Goal: Information Seeking & Learning: Learn about a topic

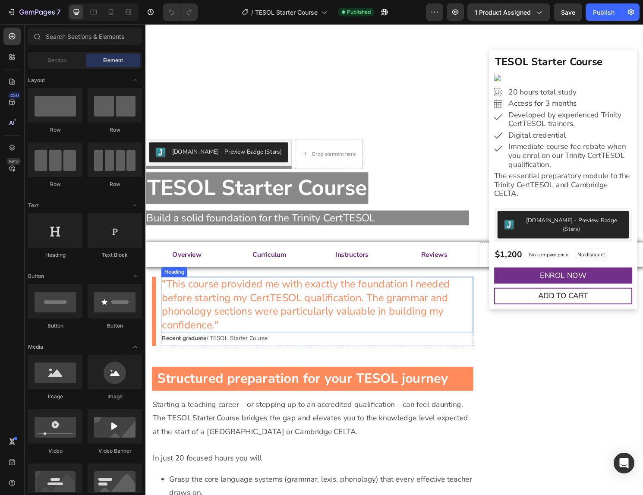
scroll to position [71, 0]
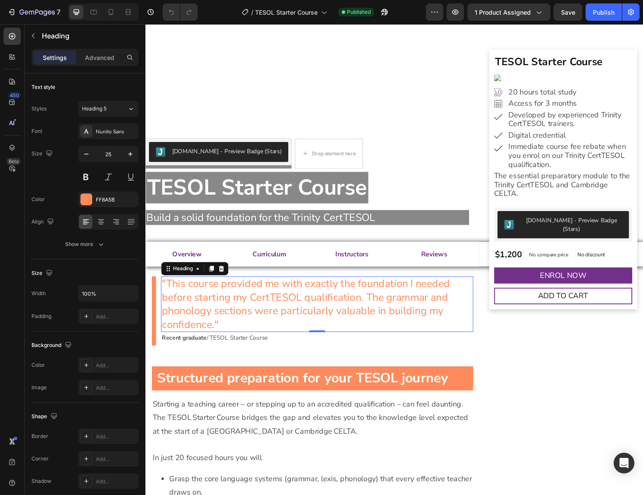
click at [235, 338] on h2 ""This course provided me with exactly the foundation I needed before starting m…" at bounding box center [323, 316] width 325 height 58
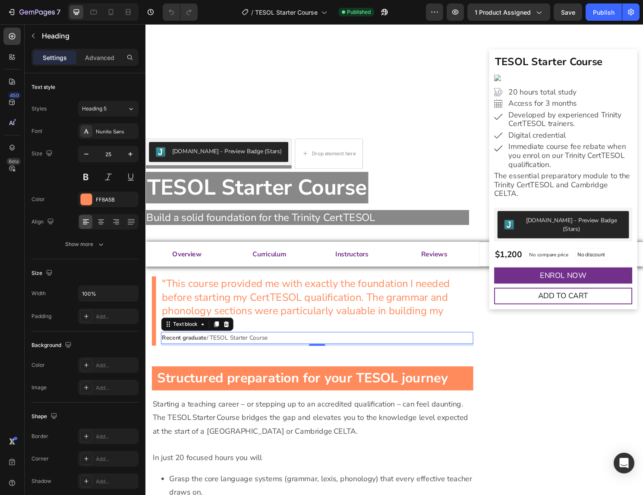
click at [172, 351] on strong "Recent graduate" at bounding box center [185, 351] width 47 height 8
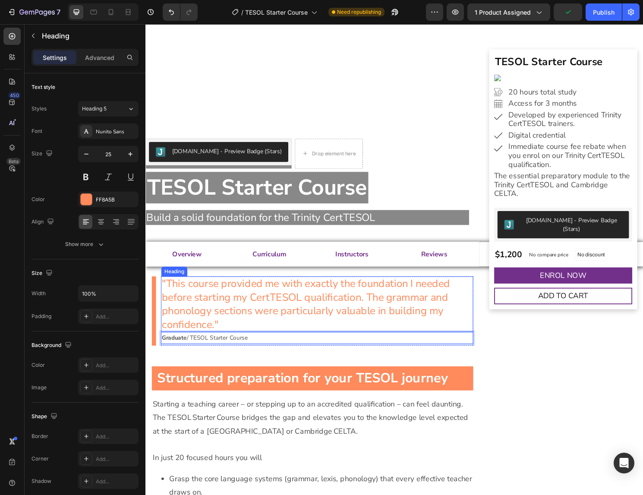
click at [315, 299] on h2 ""This course provided me with exactly the foundation I needed before starting m…" at bounding box center [323, 316] width 325 height 58
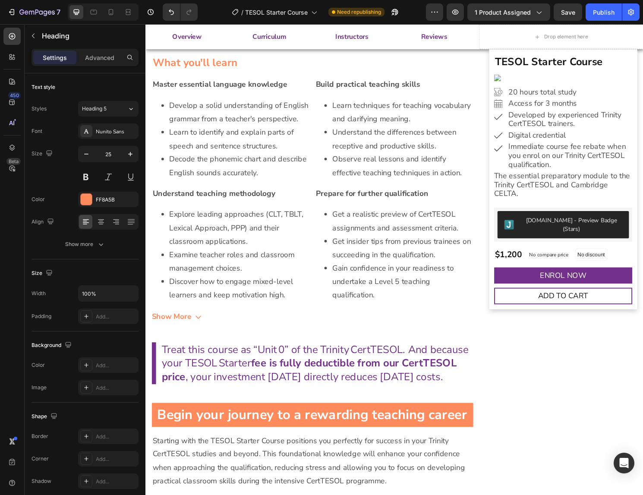
scroll to position [686, 0]
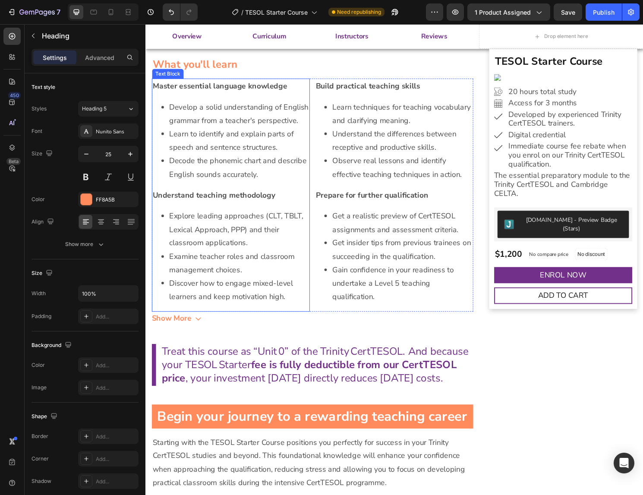
click at [263, 182] on li "Decode the phonemic chart and describe English sounds accurately." at bounding box center [242, 173] width 145 height 28
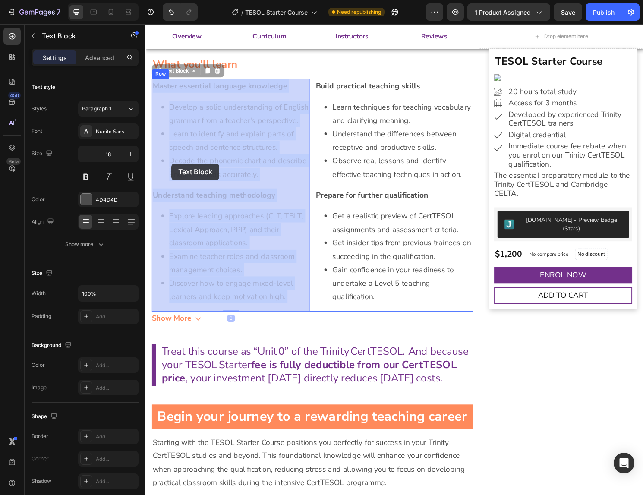
drag, startPoint x: 261, startPoint y: 181, endPoint x: 172, endPoint y: 169, distance: 89.7
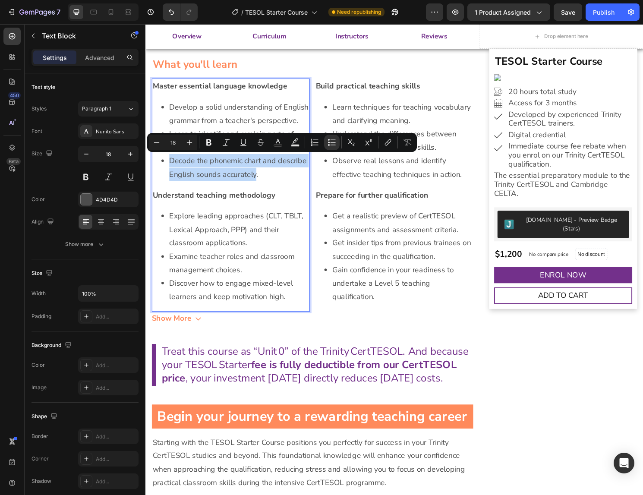
drag, startPoint x: 171, startPoint y: 167, endPoint x: 259, endPoint y: 184, distance: 88.8
click at [259, 184] on li "Decode the phonemic chart and describe English sounds accurately." at bounding box center [242, 173] width 145 height 28
copy li "Decode the phonemic chart and describe English sounds accurately"
drag, startPoint x: 189, startPoint y: 228, endPoint x: 237, endPoint y: 235, distance: 48.8
click at [189, 228] on li "Explore leading approaches (CLT, TBLT, Lexical Approach, PPP) and their classro…" at bounding box center [242, 238] width 145 height 42
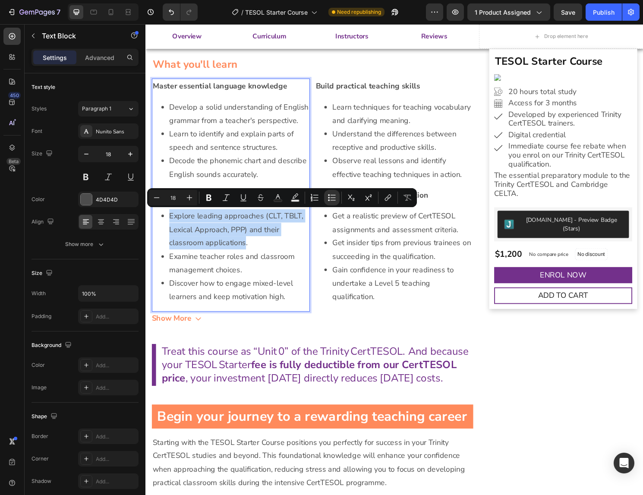
drag, startPoint x: 249, startPoint y: 252, endPoint x: 171, endPoint y: 226, distance: 82.1
click at [171, 226] on li "Explore leading approaches (CLT, TBLT, Lexical Approach, PPP) and their classro…" at bounding box center [242, 238] width 145 height 42
copy li "Explore leading approaches (CLT, TBLT, Lexical Approach, PPP) and their classro…"
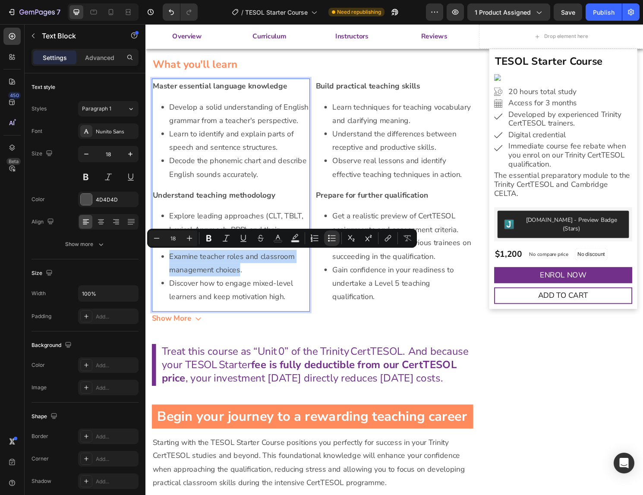
drag, startPoint x: 171, startPoint y: 264, endPoint x: 242, endPoint y: 281, distance: 73.5
click at [242, 281] on li "Examine teacher roles and classroom management choices." at bounding box center [242, 273] width 145 height 28
copy li "Examine teacher roles and classroom management choices"
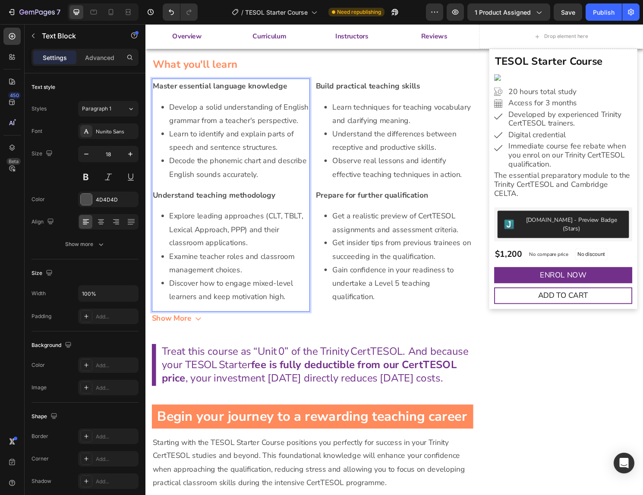
click at [175, 294] on li "Discover how to engage mixed-level learners and keep motivation high." at bounding box center [242, 301] width 145 height 28
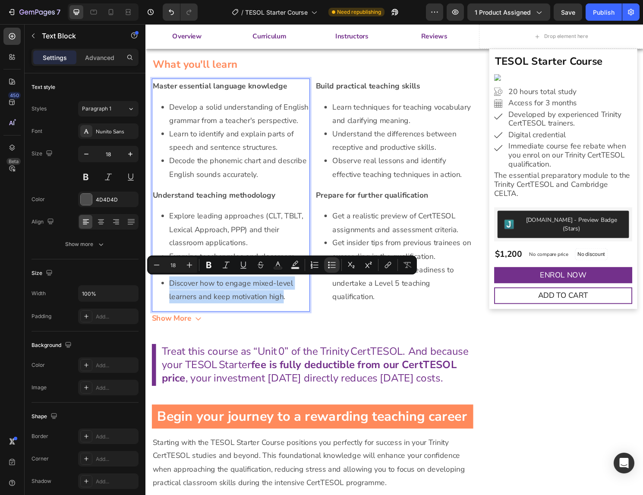
drag, startPoint x: 170, startPoint y: 294, endPoint x: 287, endPoint y: 313, distance: 118.1
click at [287, 313] on li "Discover how to engage mixed-level learners and keep motivation high." at bounding box center [242, 301] width 145 height 28
copy li "Discover how to engage mixed-level learners and keep motivation high"
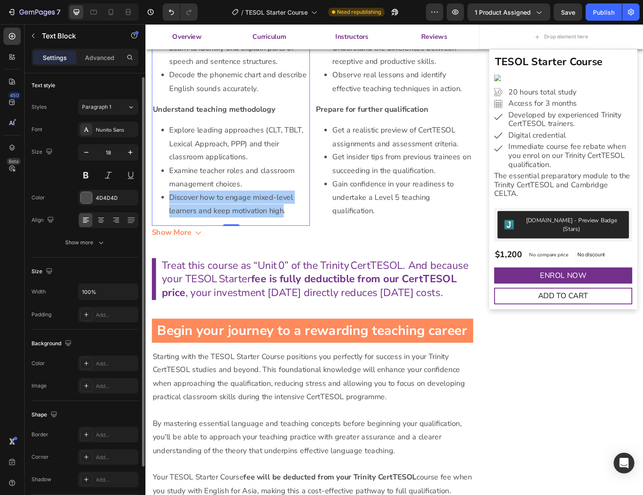
scroll to position [5, 0]
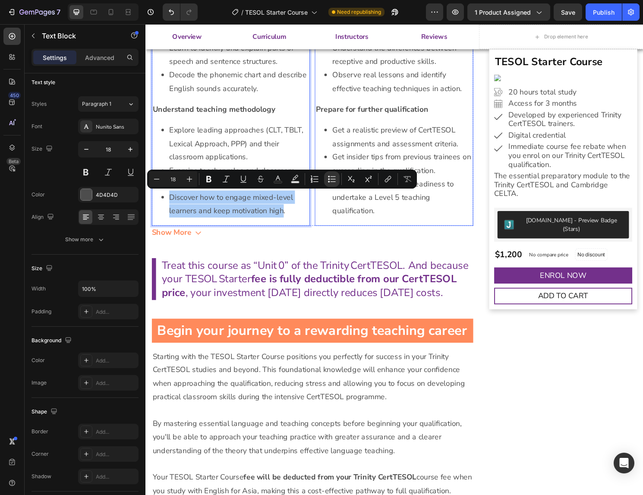
click at [381, 144] on li "Get a realistic preview of CertTESOL assignments and assessment criteria." at bounding box center [412, 141] width 145 height 28
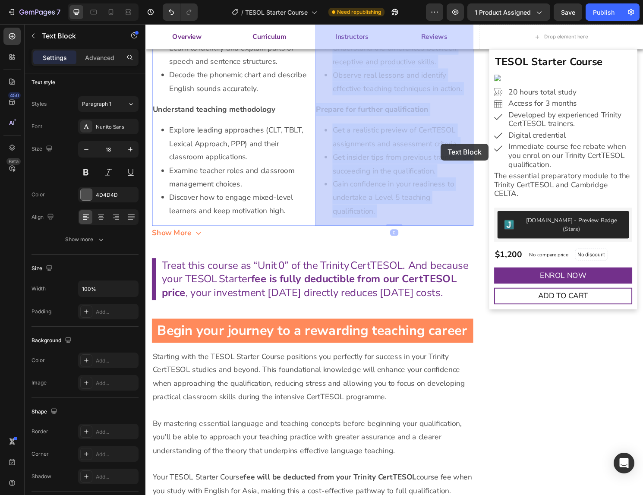
drag, startPoint x: 340, startPoint y: 132, endPoint x: 453, endPoint y: 149, distance: 113.9
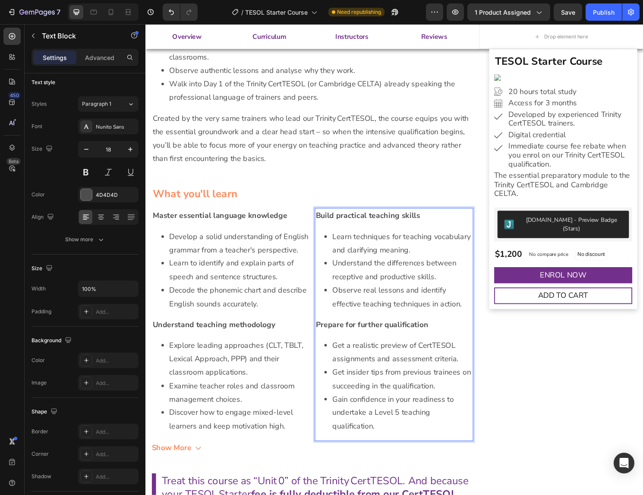
scroll to position [554, 0]
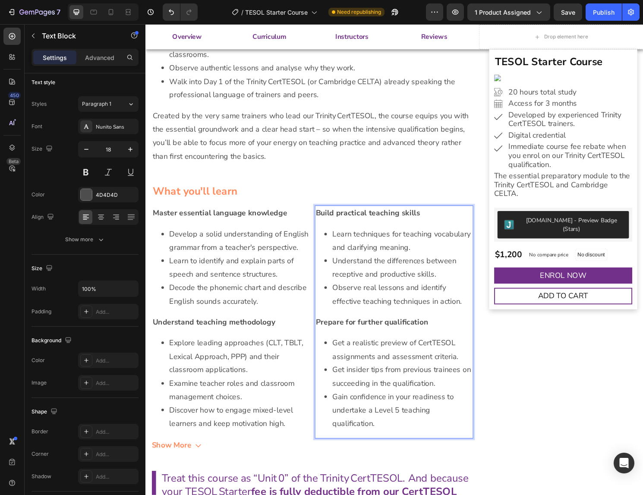
drag, startPoint x: 358, startPoint y: 368, endPoint x: 347, endPoint y: 364, distance: 11.9
click at [358, 367] on li "Get a realistic preview of CertTESOL assignments and assessment criteria." at bounding box center [412, 363] width 145 height 28
click at [341, 357] on li "Get a realistic preview of CertTESOL assignments and assessment criteria." at bounding box center [412, 363] width 145 height 28
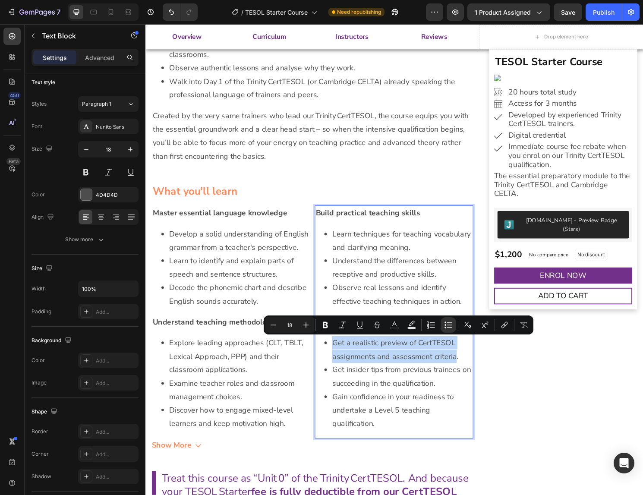
drag, startPoint x: 342, startPoint y: 357, endPoint x: 467, endPoint y: 373, distance: 125.8
click at [467, 373] on li "Get a realistic preview of CertTESOL assignments and assessment criteria." at bounding box center [412, 363] width 145 height 28
copy li "Get a realistic preview of CertTESOL assignments and assessment criteria"
click at [342, 386] on li "Get insider tips from previous trainees on succeeding in the qualification." at bounding box center [412, 391] width 145 height 28
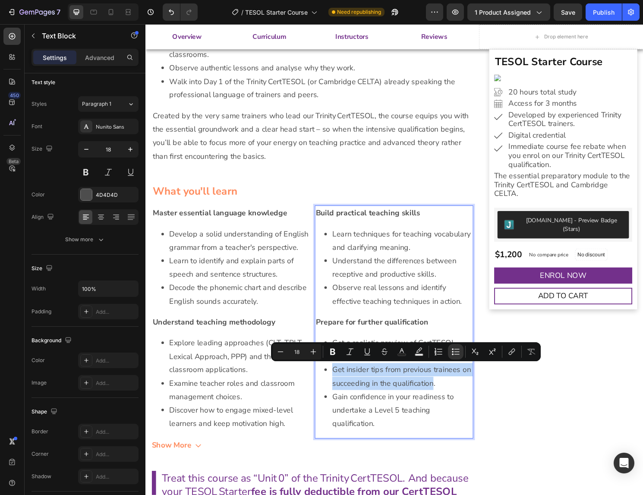
drag, startPoint x: 342, startPoint y: 385, endPoint x: 443, endPoint y: 402, distance: 102.4
click at [443, 402] on li "Get insider tips from previous trainees on succeeding in the qualification." at bounding box center [412, 391] width 145 height 28
copy li "Get insider tips from previous trainees on succeeding in the qualification"
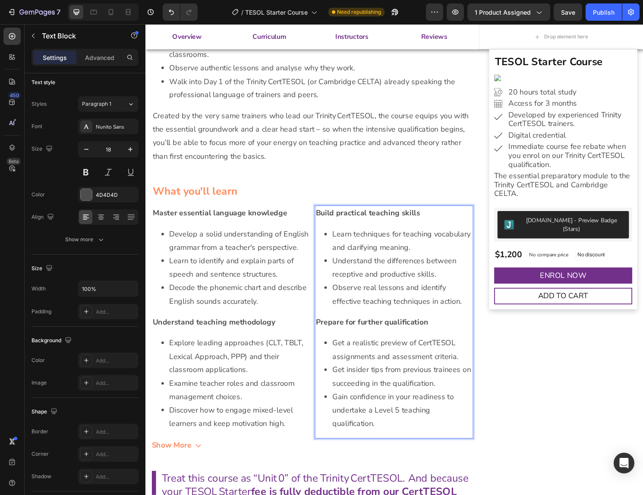
click at [344, 298] on li "Observe real lessons and identify effective teaching techniques in action." at bounding box center [412, 305] width 145 height 28
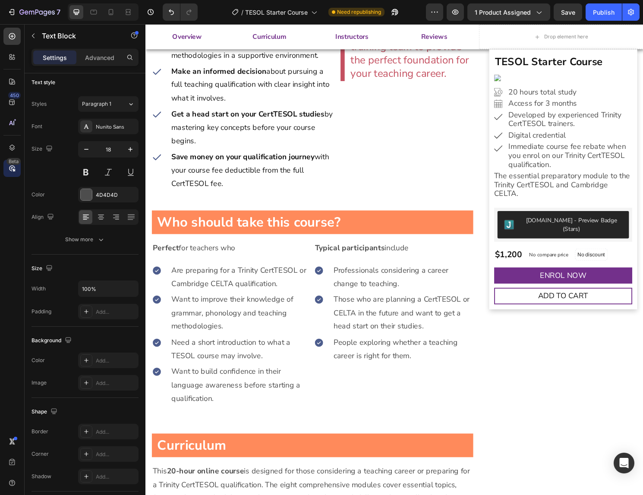
scroll to position [1336, 0]
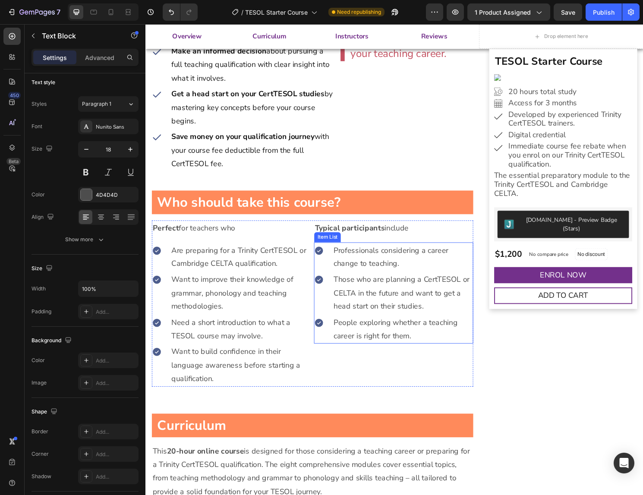
click at [343, 304] on p "Those who are planning a CertTESOL or CELTA in the future and want to get a hea…" at bounding box center [413, 304] width 144 height 42
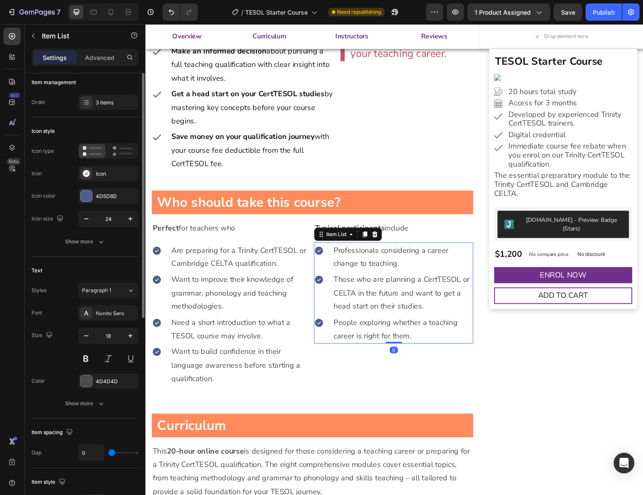
scroll to position [0, 0]
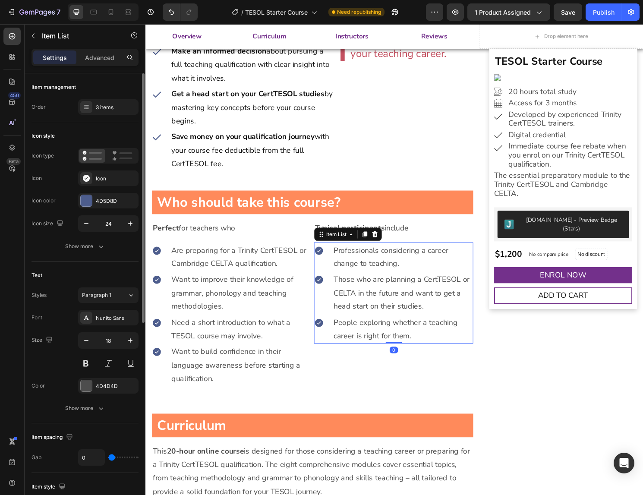
click at [343, 304] on p "Those who are planning a CertTESOL or CELTA in the future and want to get a hea…" at bounding box center [413, 304] width 144 height 42
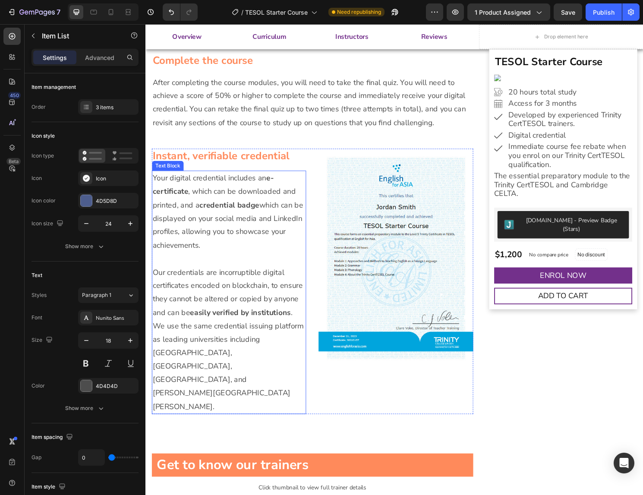
scroll to position [2111, 0]
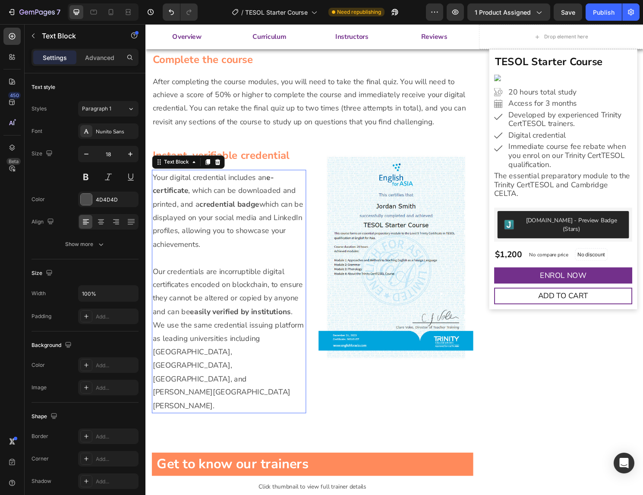
click at [238, 354] on p "Our credentials are incorruptible digital certificates encoded on blockchain, t…" at bounding box center [232, 352] width 159 height 154
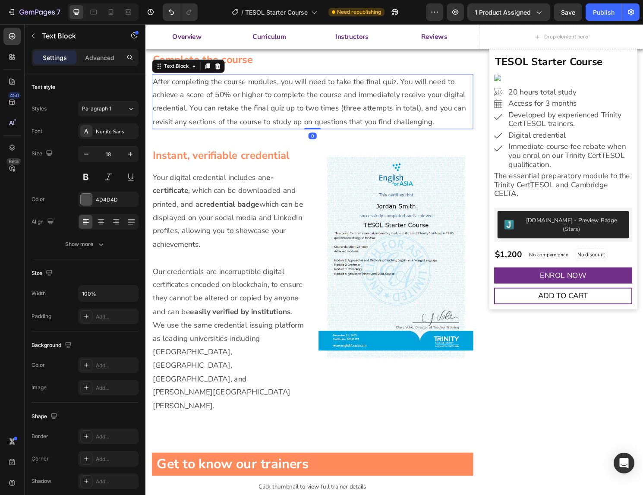
click at [344, 109] on p "After completing the course modules, you will need to take the final quiz. You …" at bounding box center [319, 105] width 333 height 56
click at [451, 98] on p "After completing the course modules, you will need to take the final quiz. You …" at bounding box center [319, 105] width 333 height 56
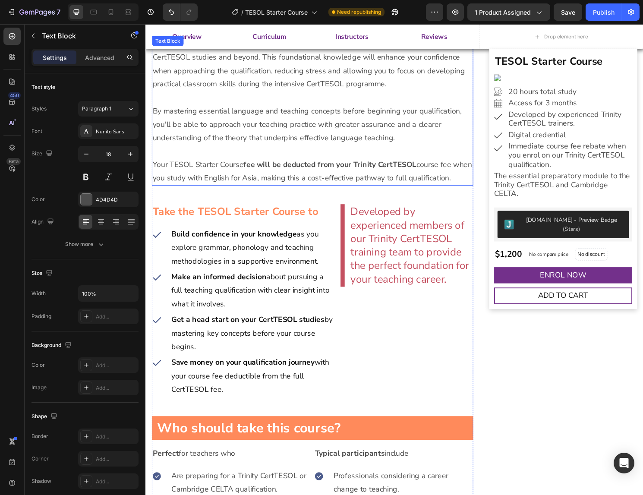
scroll to position [1100, 0]
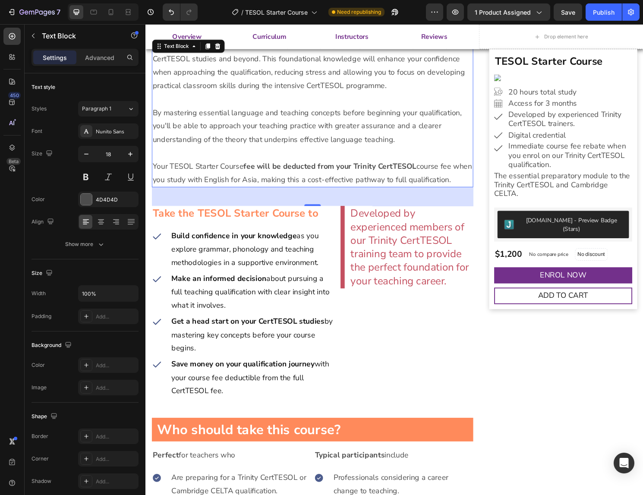
click at [403, 142] on p "By mastering essential language and teaching concepts before beginning your qua…" at bounding box center [319, 130] width 333 height 42
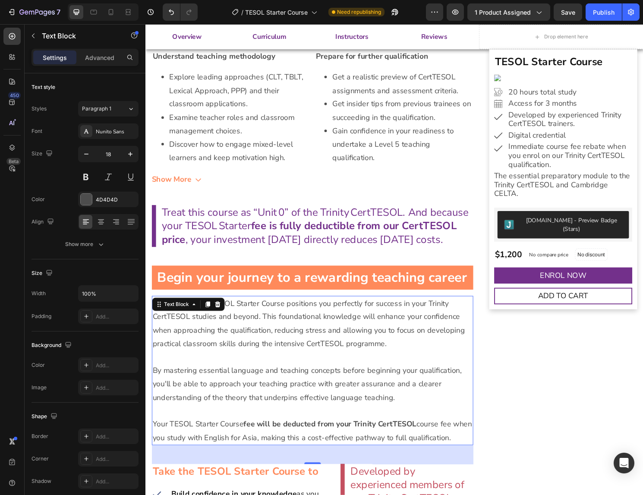
scroll to position [831, 0]
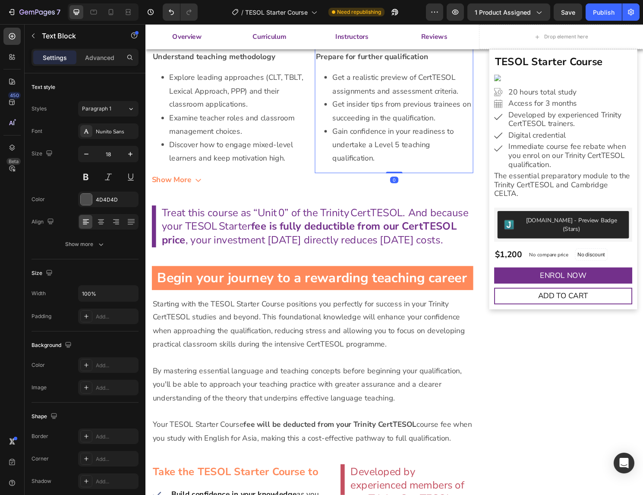
click at [397, 160] on li "Gain confidence in your readiness to undertake a Level 5 teaching qualification." at bounding box center [412, 150] width 145 height 42
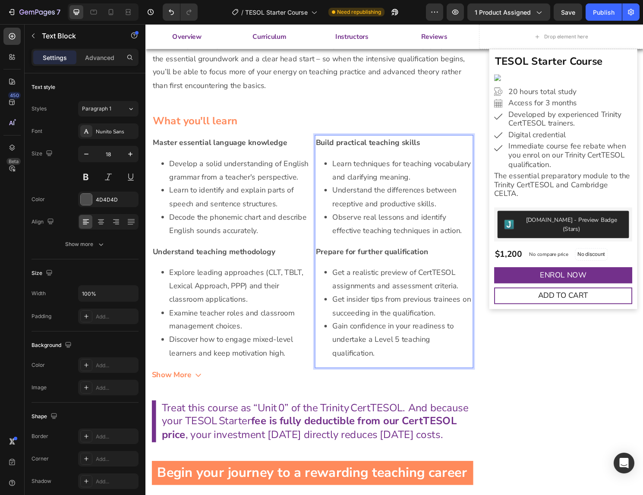
scroll to position [637, 0]
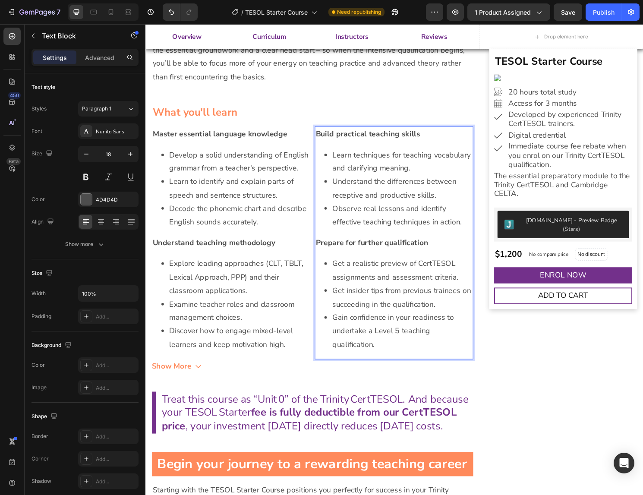
click at [381, 361] on li "Gain confidence in your readiness to undertake a Level 5 teaching qualification." at bounding box center [412, 344] width 145 height 42
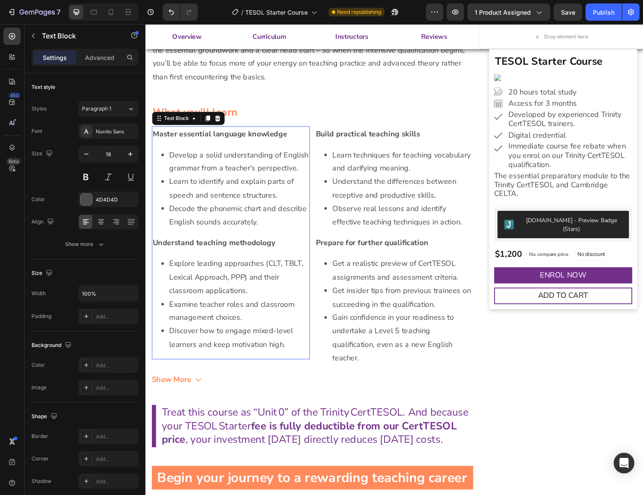
drag, startPoint x: 266, startPoint y: 338, endPoint x: 259, endPoint y: 338, distance: 6.5
click at [266, 338] on li "Discover how to engage mixed-level learners and keep motivation high." at bounding box center [242, 350] width 145 height 28
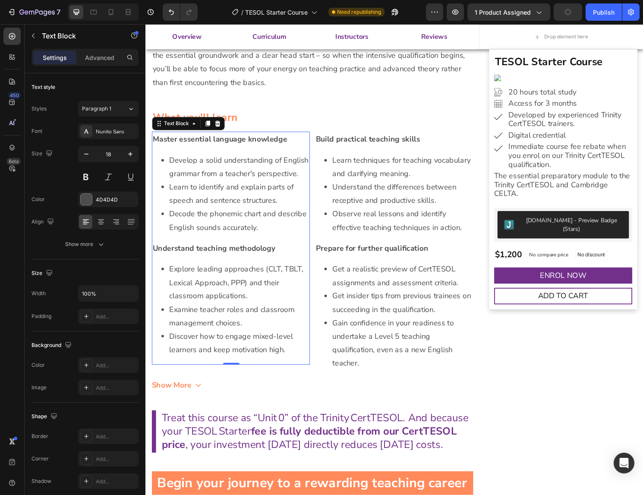
scroll to position [633, 0]
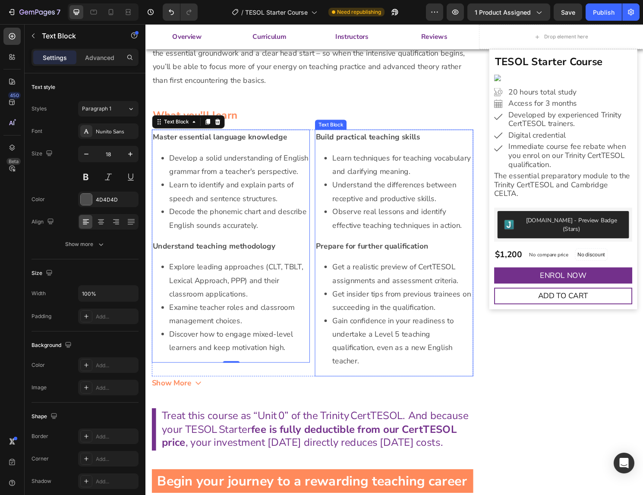
click at [389, 348] on li "Gain confidence in your readiness to undertake a Level 5 teaching qualification…" at bounding box center [412, 354] width 145 height 56
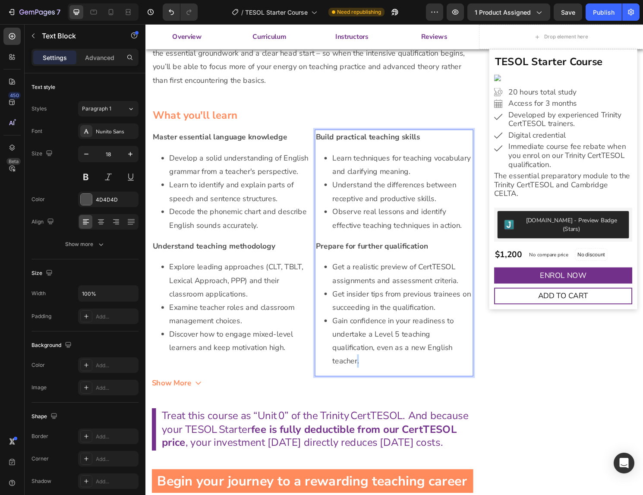
click at [364, 374] on li "Gain confidence in your readiness to undertake a Level 5 teaching qualification…" at bounding box center [412, 354] width 145 height 56
click at [352, 375] on li "Gain confidence in your readiness to undertake a Level 5 teaching qualification…" at bounding box center [412, 354] width 145 height 56
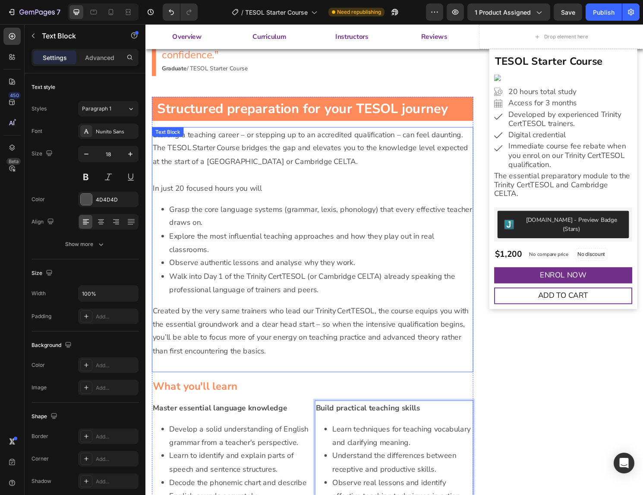
scroll to position [349, 0]
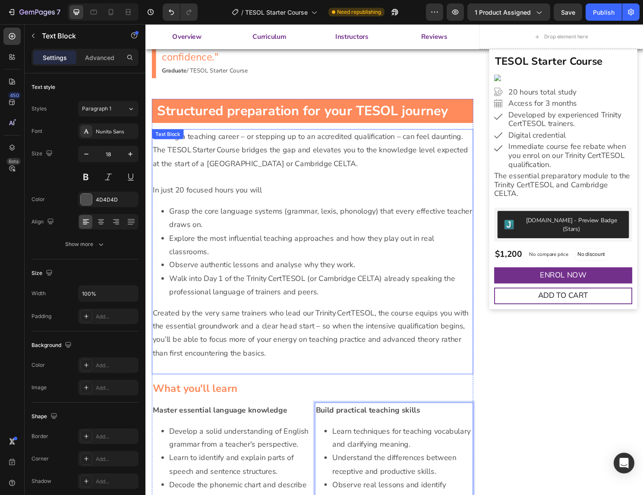
click at [192, 158] on p "Starting a teaching career – or stepping up to an accredited qualification – ca…" at bounding box center [319, 162] width 333 height 56
click at [210, 142] on p "Starting a teaching career – or stepping up to an accredited qualification – ca…" at bounding box center [319, 162] width 333 height 56
click at [242, 141] on p "Starting a teaching career – or stepping up to an accredited qualification – ca…" at bounding box center [319, 162] width 333 height 56
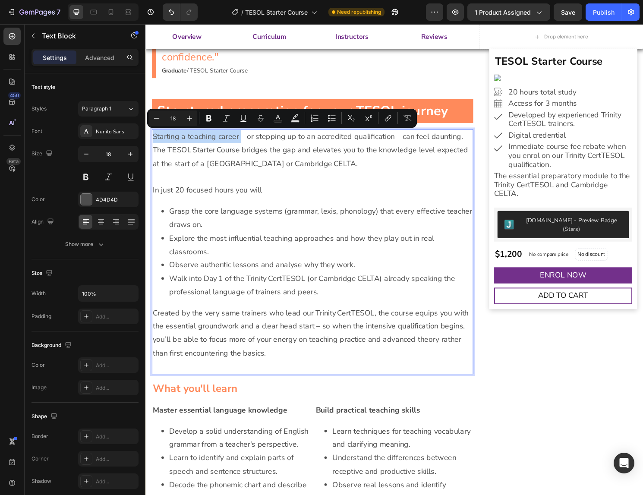
drag, startPoint x: 222, startPoint y: 141, endPoint x: 151, endPoint y: 140, distance: 71.7
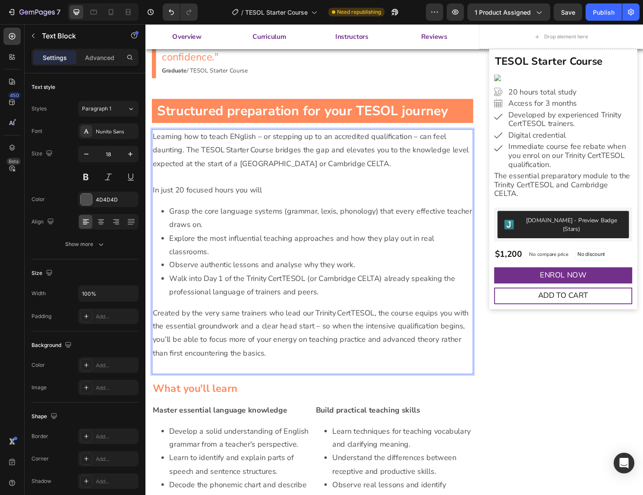
click at [240, 142] on p "Learning how to teach ENglish – or stepping up to an accredited qualification –…" at bounding box center [319, 162] width 333 height 56
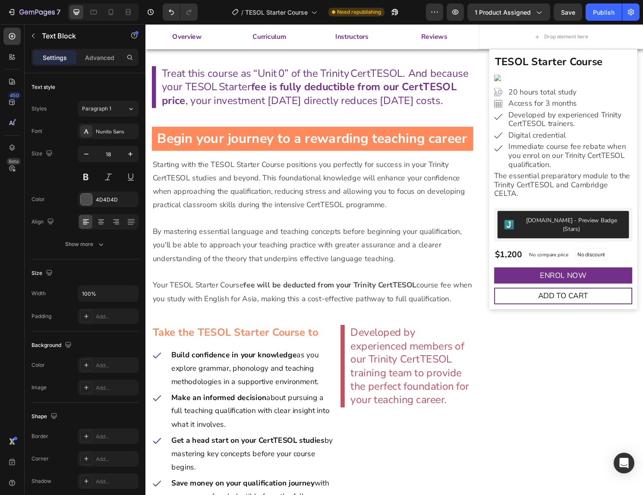
scroll to position [964, 0]
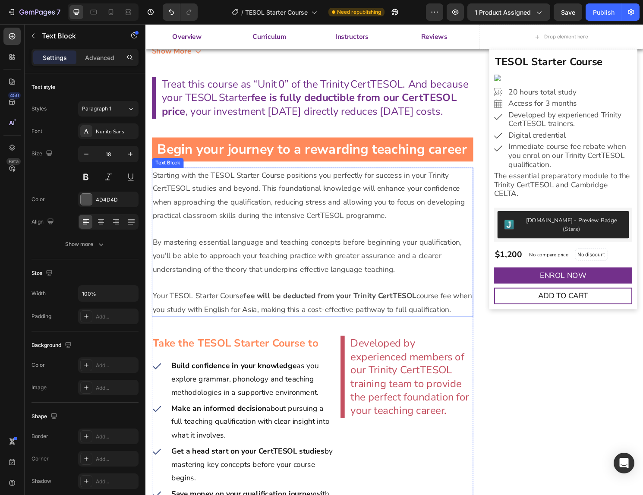
click at [395, 318] on p "Your TESOL Starter Course fee will be deducted from your Trinity CertTESOL cour…" at bounding box center [319, 314] width 333 height 28
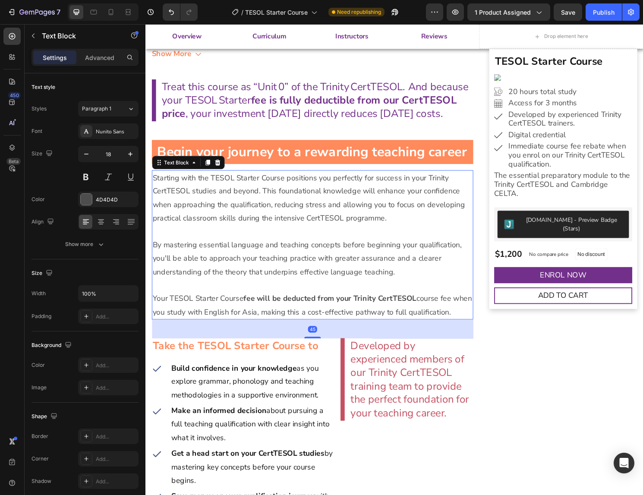
scroll to position [960, 0]
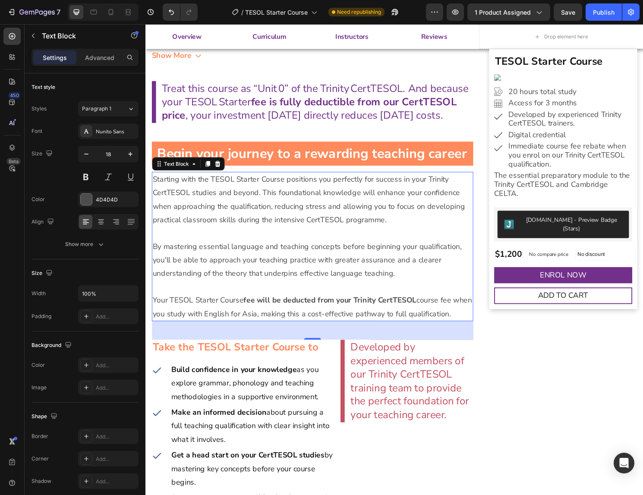
click at [477, 326] on p "Your TESOL Starter Course fee will be deducted from your Trinity CertTESOL cour…" at bounding box center [319, 318] width 333 height 28
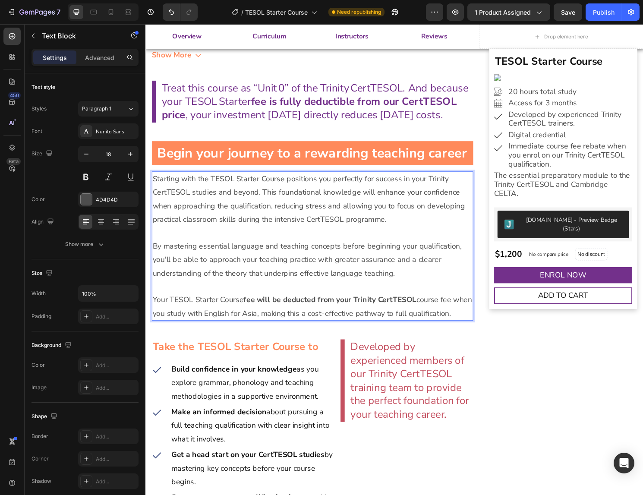
click at [481, 325] on p "Your TESOL Starter Course fee will be deducted from your Trinity CertTESOL cour…" at bounding box center [319, 318] width 333 height 28
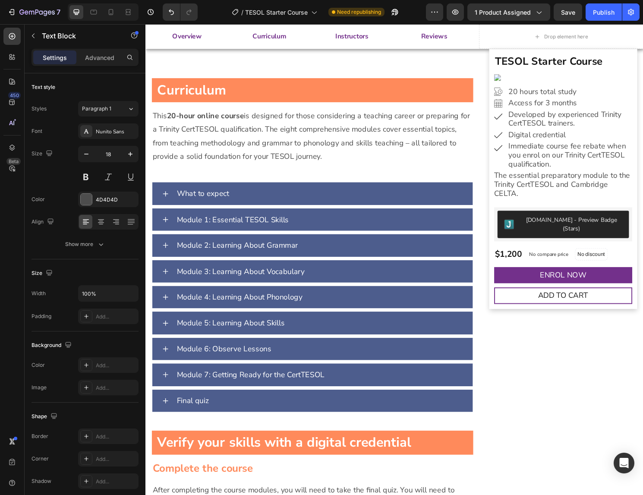
scroll to position [1701, 0]
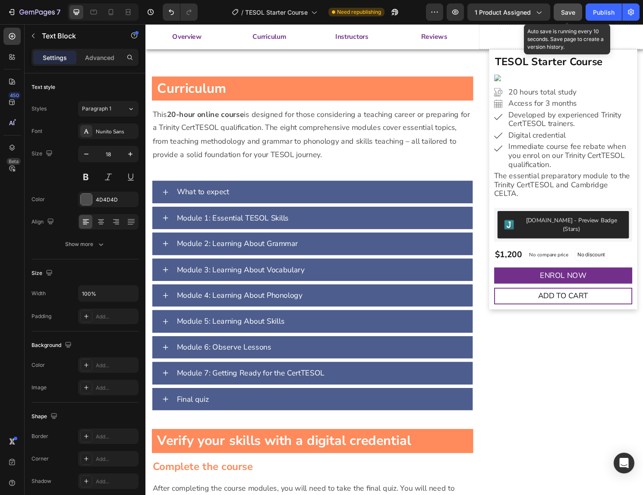
click at [570, 14] on span "Save" at bounding box center [568, 12] width 14 height 7
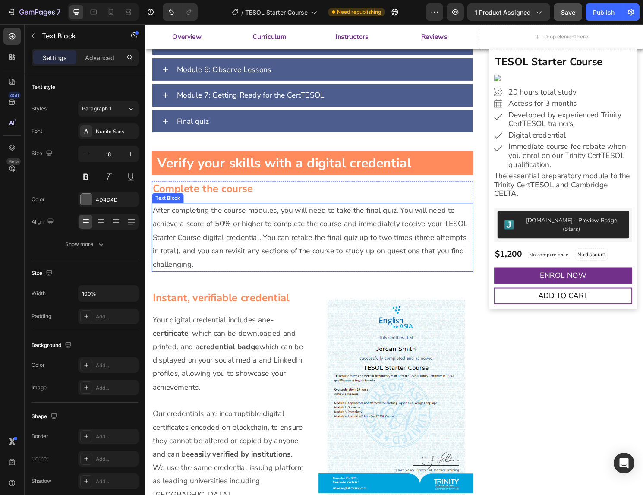
scroll to position [1989, 0]
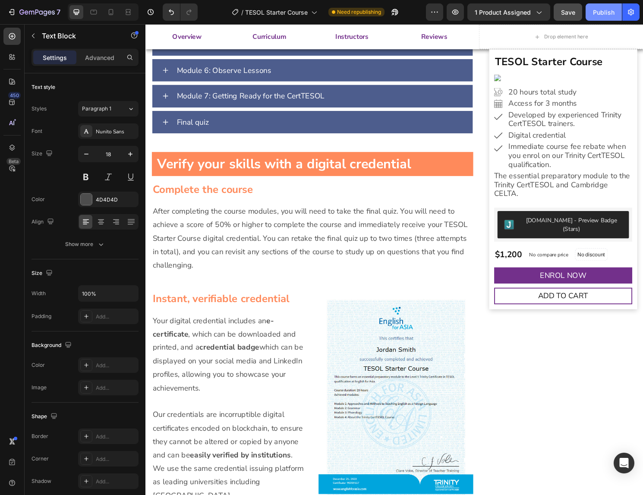
click at [598, 12] on div "Publish" at bounding box center [604, 12] width 22 height 9
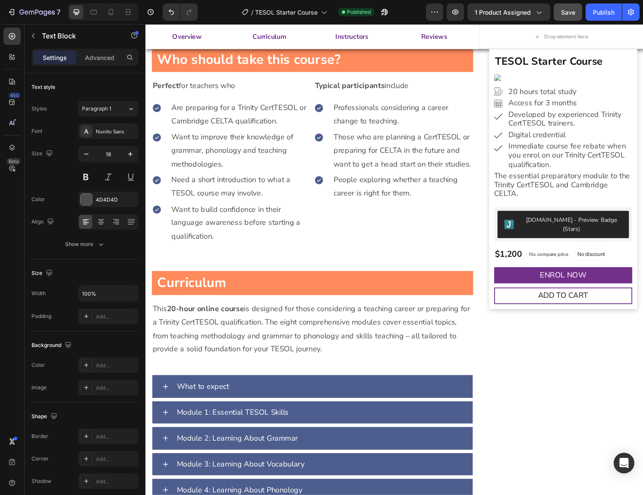
scroll to position [1498, 0]
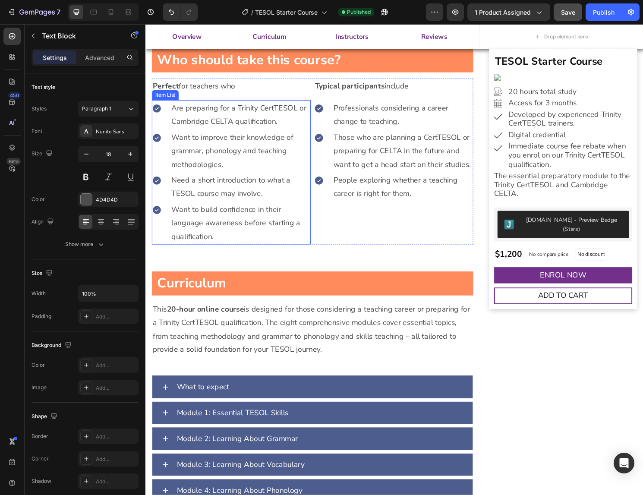
click at [215, 189] on p "Need a short introduction to what a TESOL course may involve." at bounding box center [244, 194] width 144 height 28
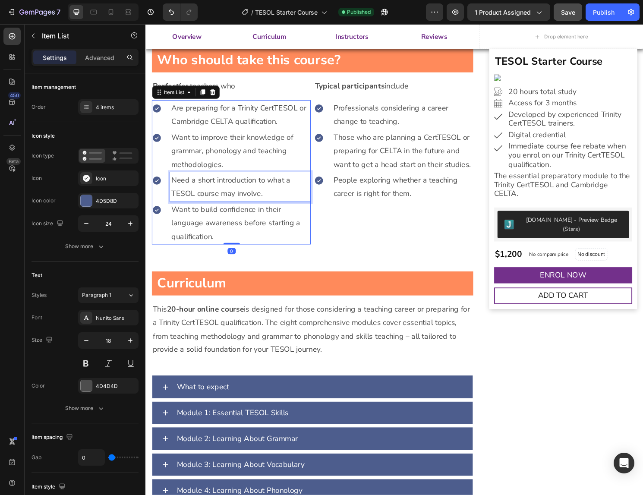
click at [273, 185] on p "Need a short introduction to what a TESOL course may involve." at bounding box center [244, 194] width 144 height 28
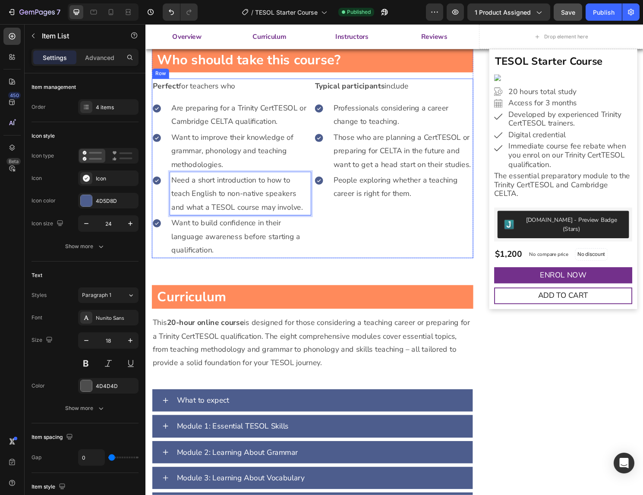
click at [376, 265] on div "Typical participants include Heading Professionals considering a career change …" at bounding box center [403, 174] width 165 height 187
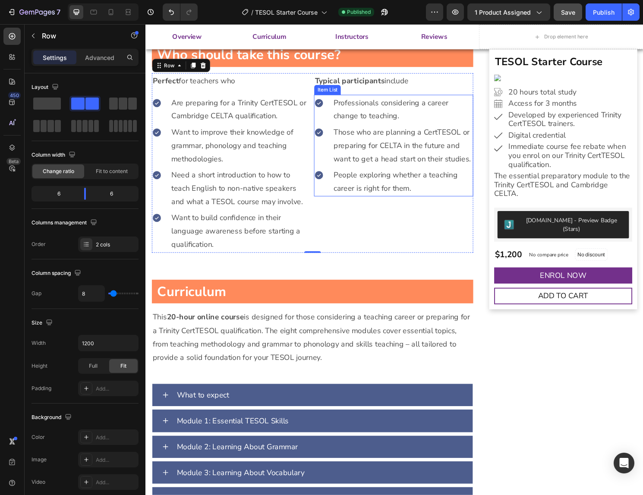
scroll to position [1505, 0]
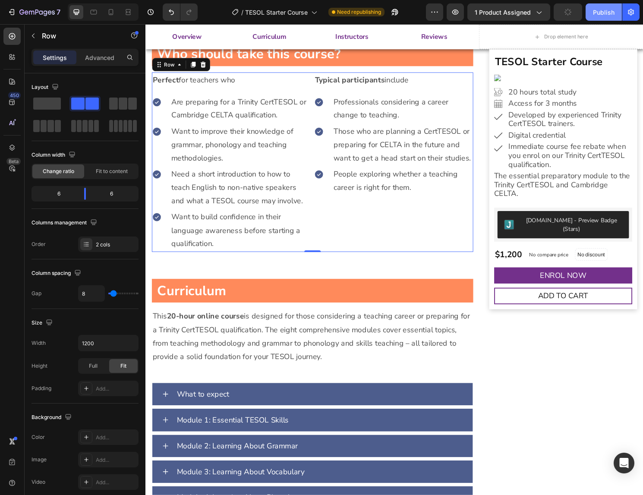
click at [597, 11] on div "Publish" at bounding box center [604, 12] width 22 height 9
click at [362, 236] on div "Typical participants include Heading Professionals considering a career change …" at bounding box center [403, 167] width 165 height 187
